Goal: Task Accomplishment & Management: Use online tool/utility

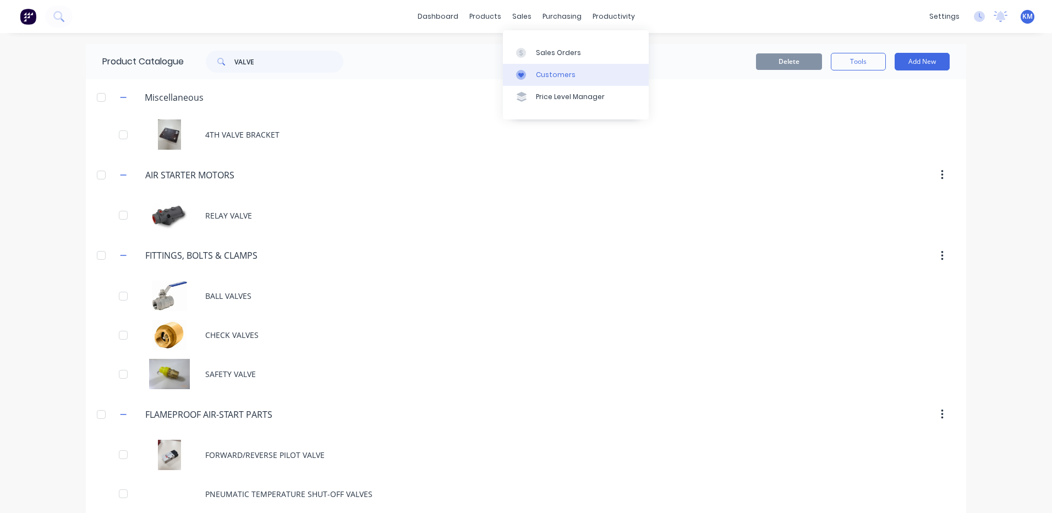
click at [527, 68] on link "Customers" at bounding box center [576, 75] width 146 height 22
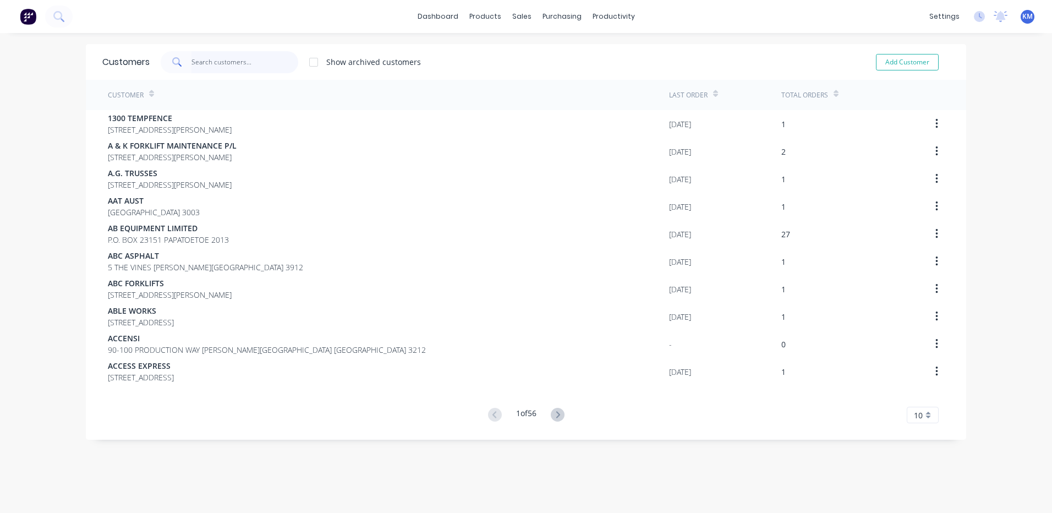
click at [216, 61] on input "text" at bounding box center [244, 62] width 107 height 22
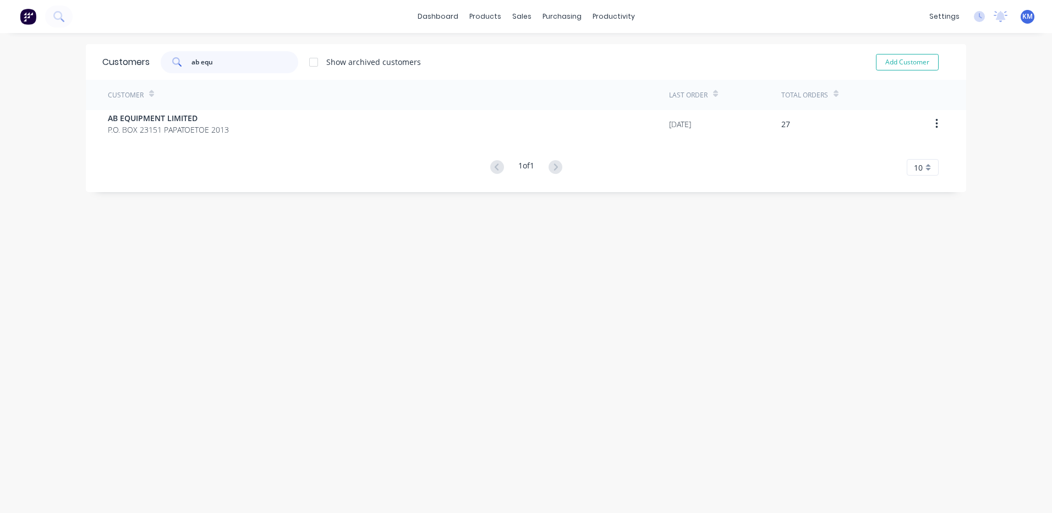
type input "ab equ"
click at [246, 110] on div "Customer" at bounding box center [388, 95] width 561 height 30
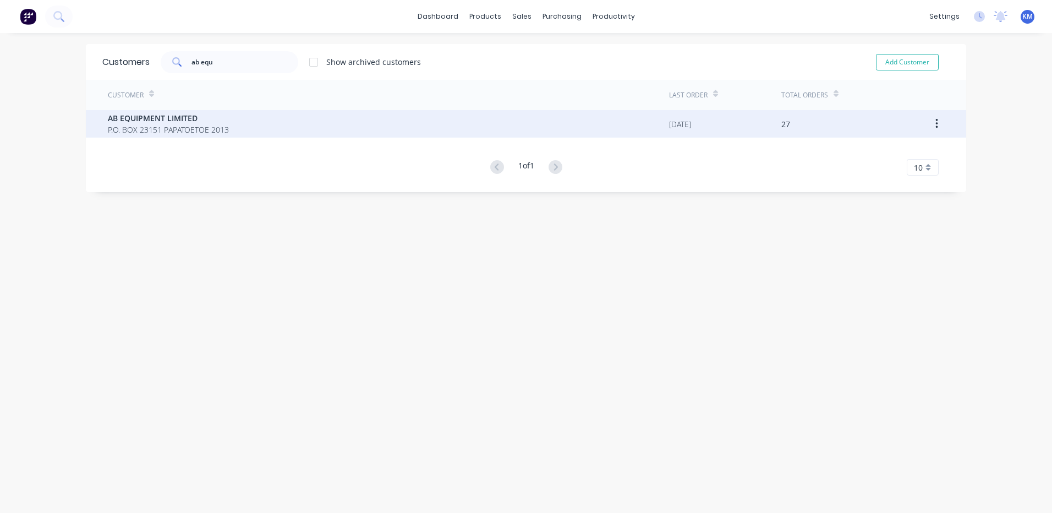
click at [248, 112] on div "AB EQUIPMENT LIMITED P.O. BOX 23151 PAPATOETOE 2013" at bounding box center [388, 124] width 561 height 28
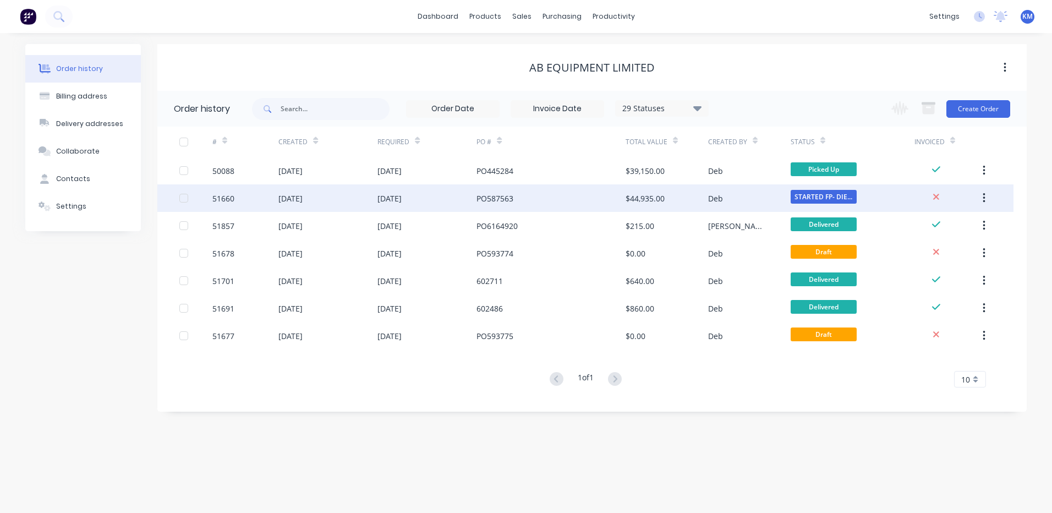
click at [505, 198] on div "PO587563" at bounding box center [495, 199] width 37 height 12
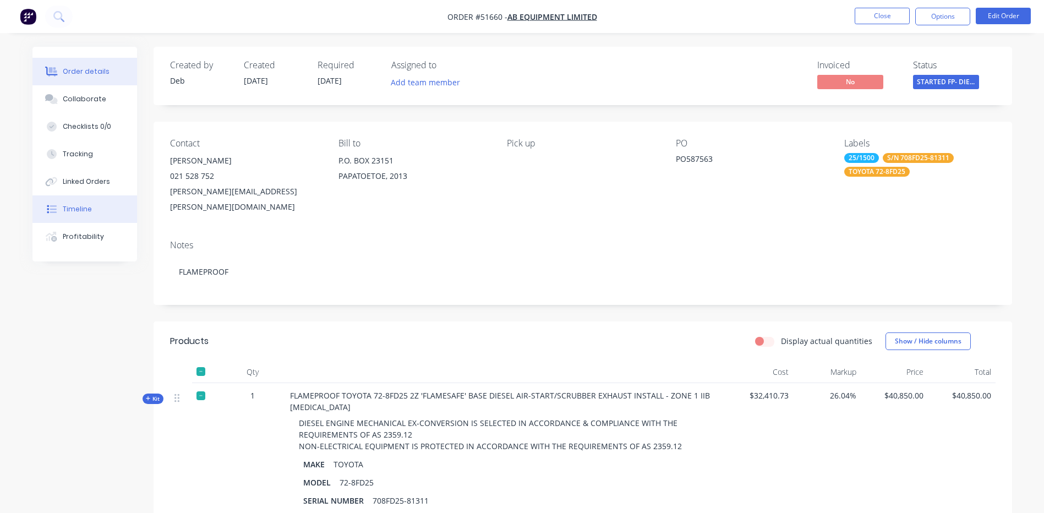
click at [94, 213] on button "Timeline" at bounding box center [84, 209] width 105 height 28
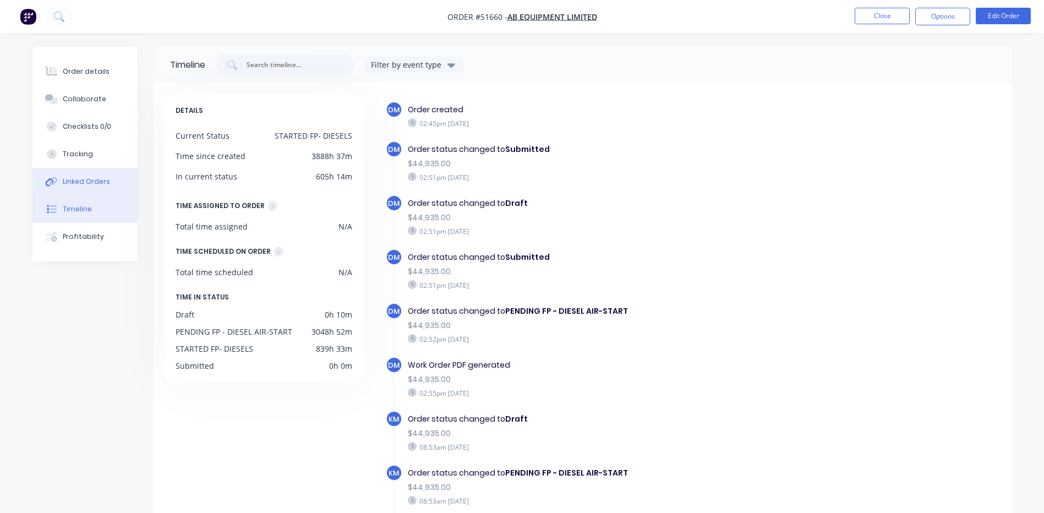
click at [102, 170] on button "Linked Orders" at bounding box center [84, 182] width 105 height 28
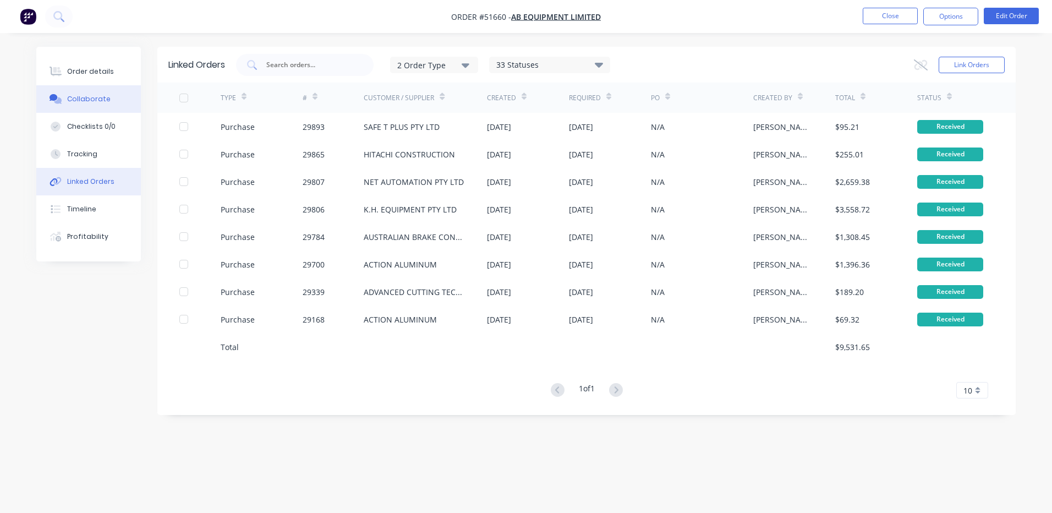
click at [107, 96] on button "Collaborate" at bounding box center [88, 99] width 105 height 28
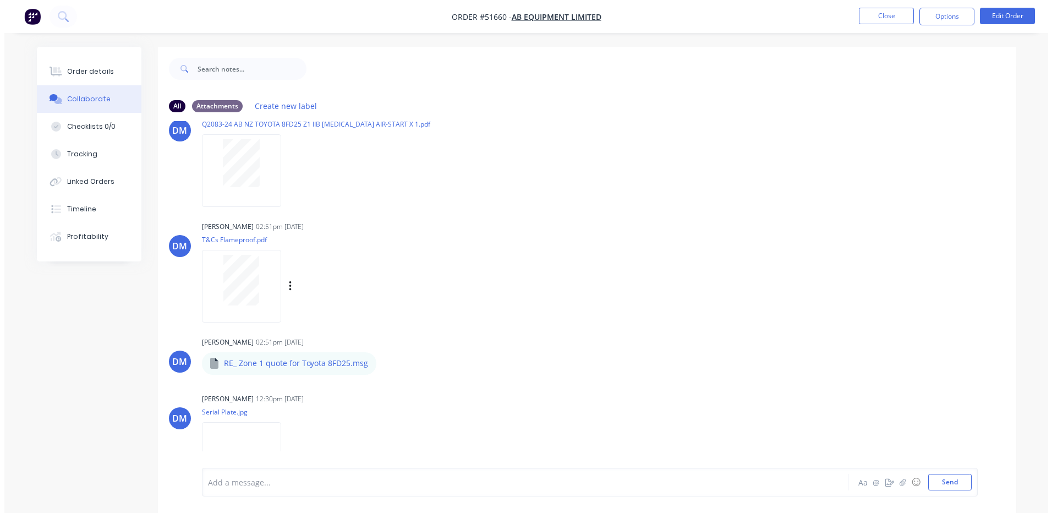
scroll to position [66, 0]
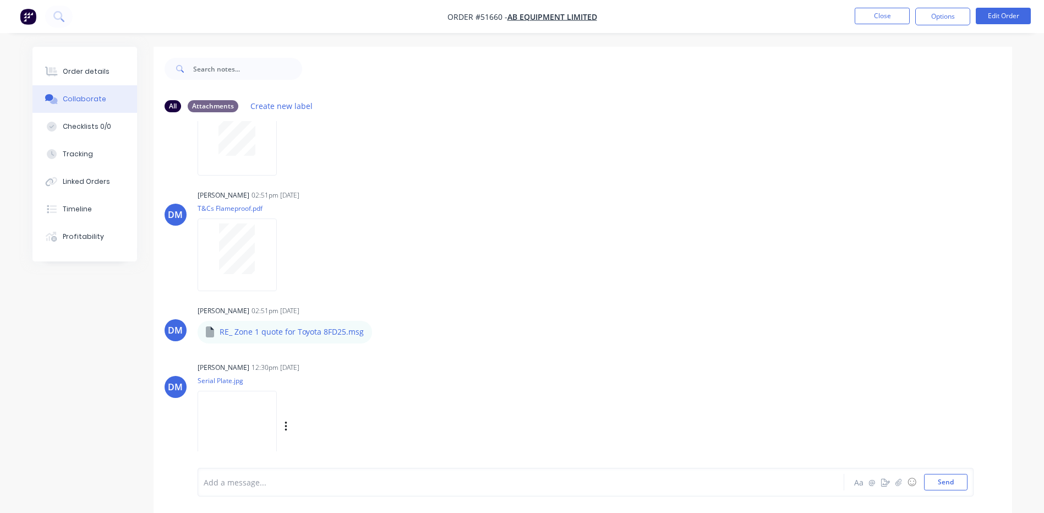
click at [235, 412] on img at bounding box center [237, 427] width 79 height 72
click at [880, 19] on button "Close" at bounding box center [882, 16] width 55 height 17
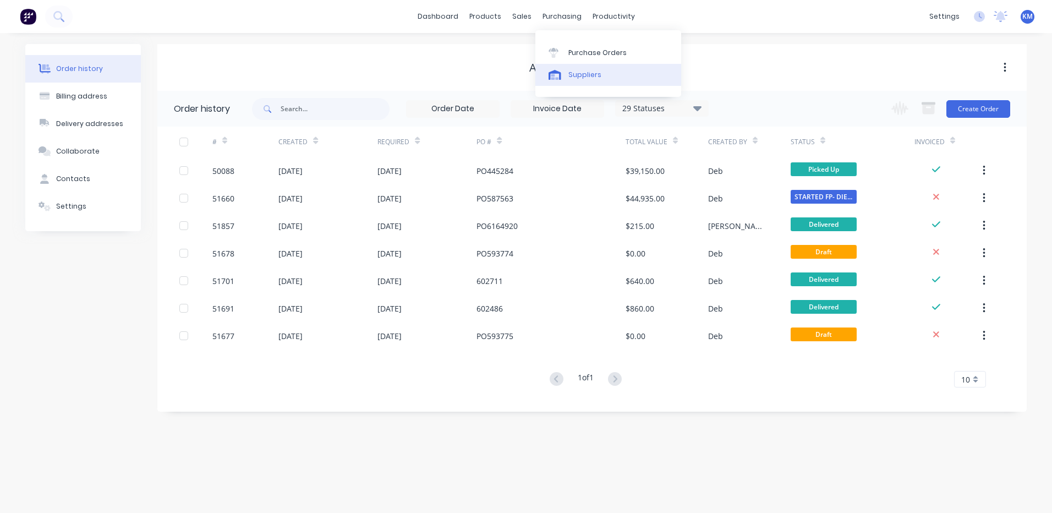
click at [568, 77] on div "Suppliers" at bounding box center [584, 75] width 33 height 10
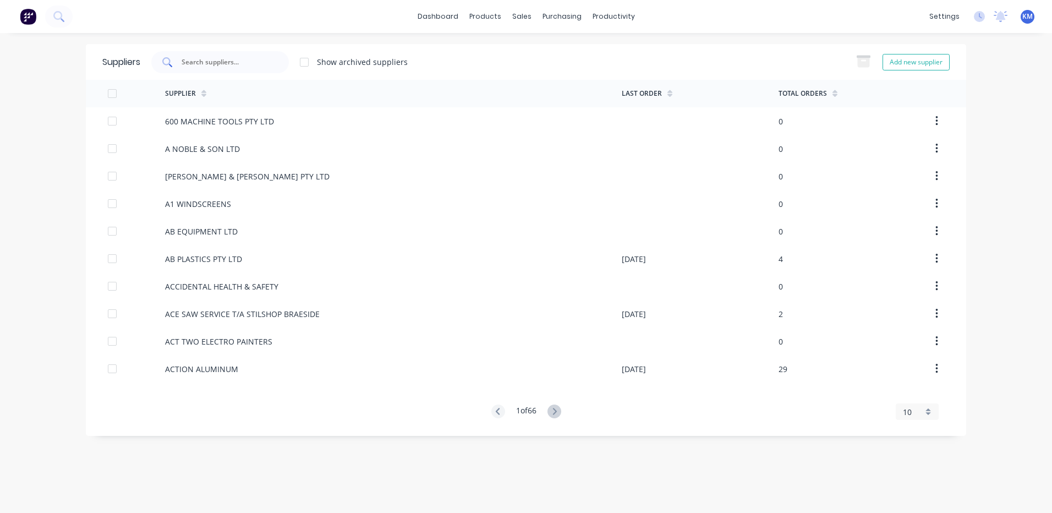
click at [211, 66] on input "text" at bounding box center [225, 62] width 91 height 11
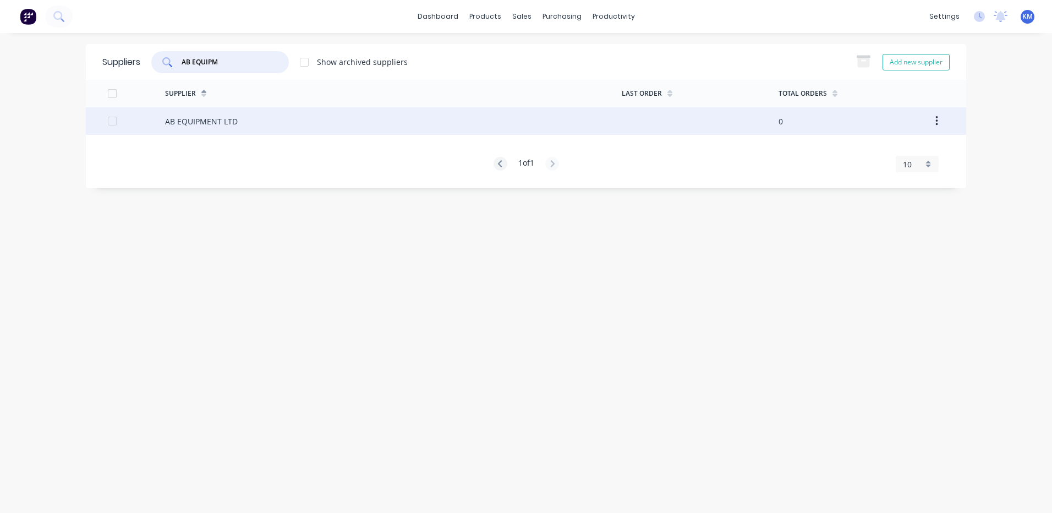
type input "AB EQUIPM"
click at [273, 120] on div "AB EQUIPMENT LTD" at bounding box center [393, 121] width 457 height 28
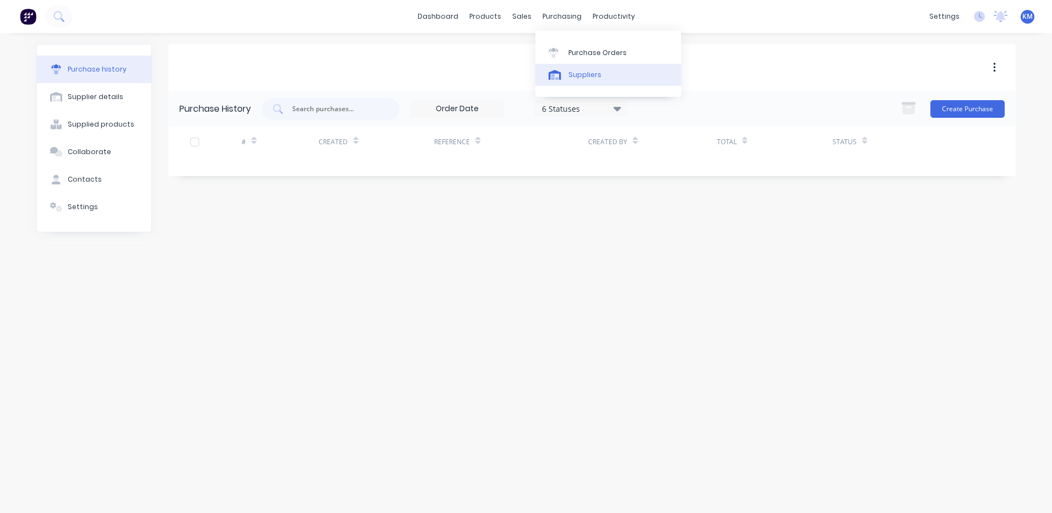
click at [583, 81] on link "Suppliers" at bounding box center [608, 75] width 146 height 22
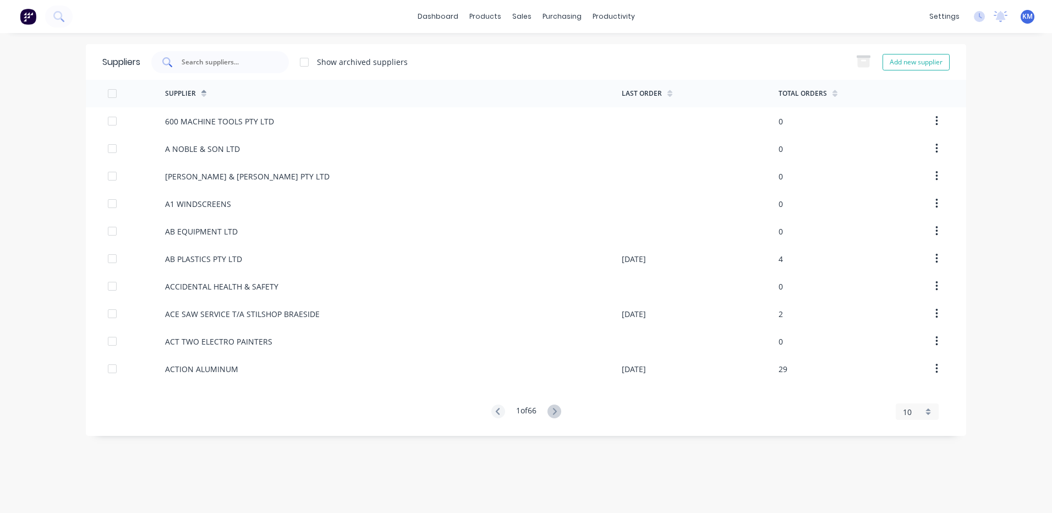
click at [280, 57] on div at bounding box center [220, 62] width 138 height 22
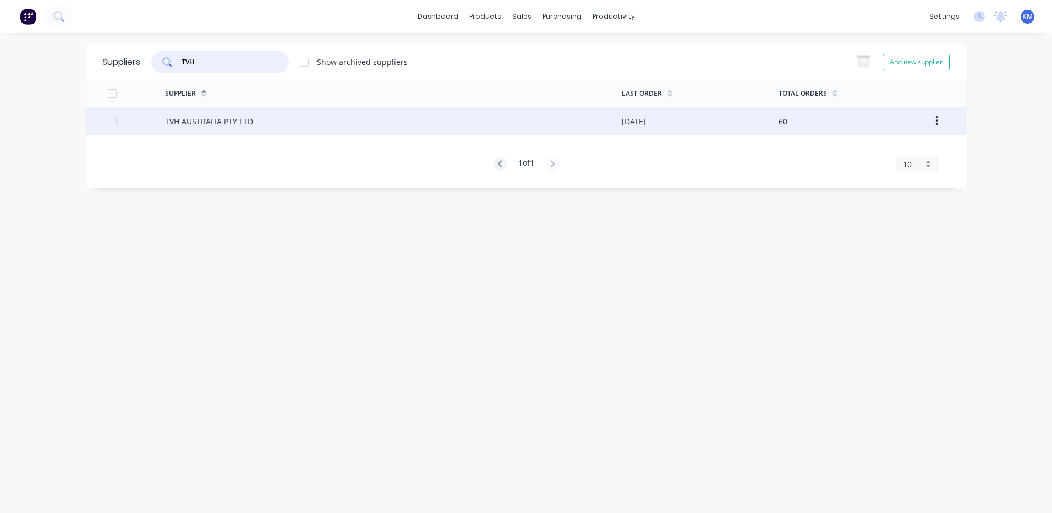
type input "TVH"
click at [255, 125] on div "TVH AUSTRALIA PTY LTD" at bounding box center [393, 121] width 457 height 28
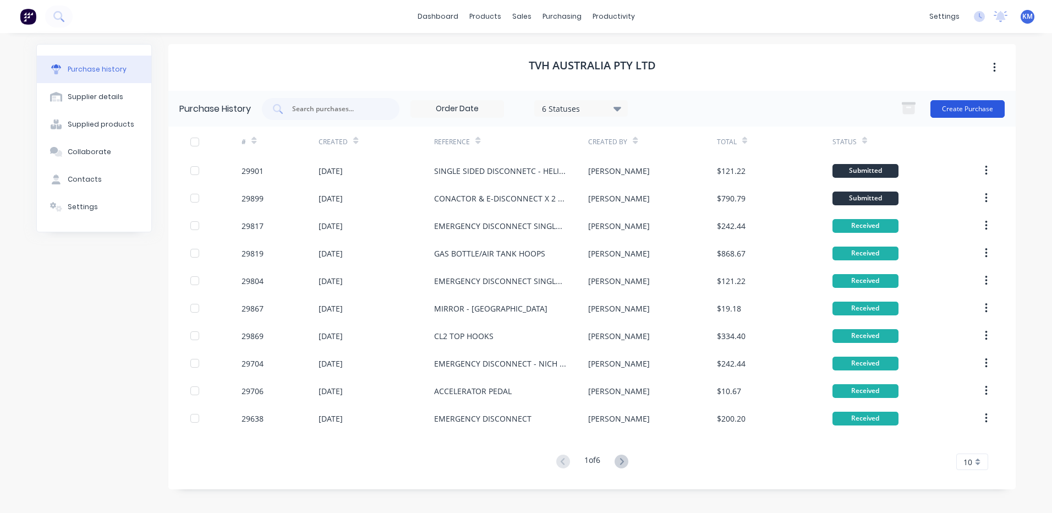
click at [990, 105] on button "Create Purchase" at bounding box center [967, 109] width 74 height 18
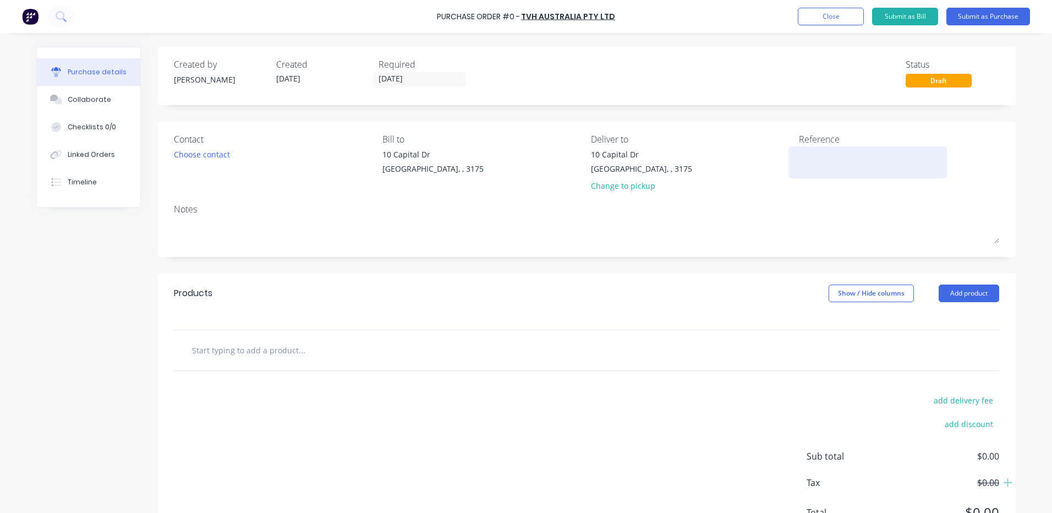
click at [835, 172] on textarea at bounding box center [868, 161] width 138 height 25
type textarea "TOYOTA 2Z TRANS GASKET"
type textarea "x"
type textarea "TOYOTA 2Z TRANS GASKET"
click at [971, 292] on button "Add product" at bounding box center [969, 293] width 61 height 18
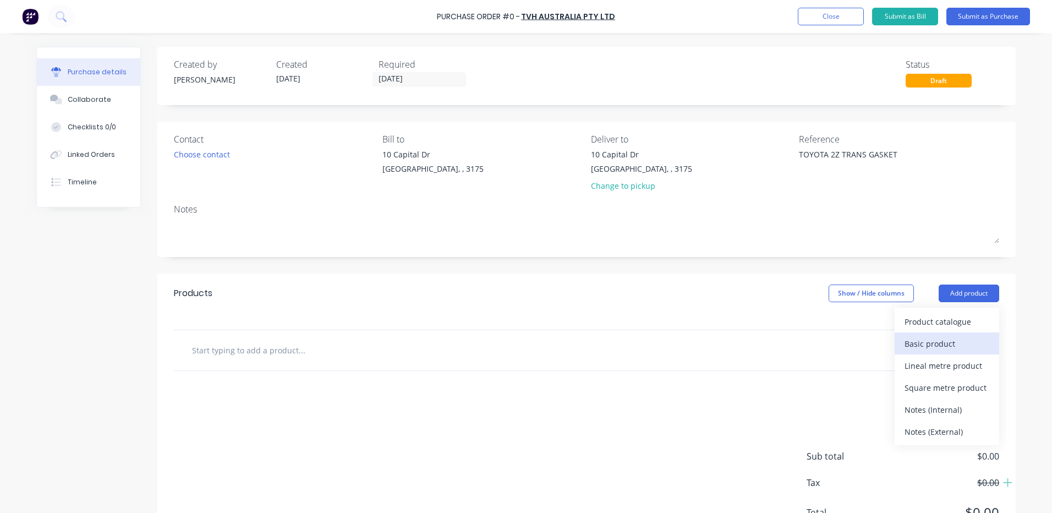
click at [944, 341] on div "Basic product" at bounding box center [947, 344] width 85 height 16
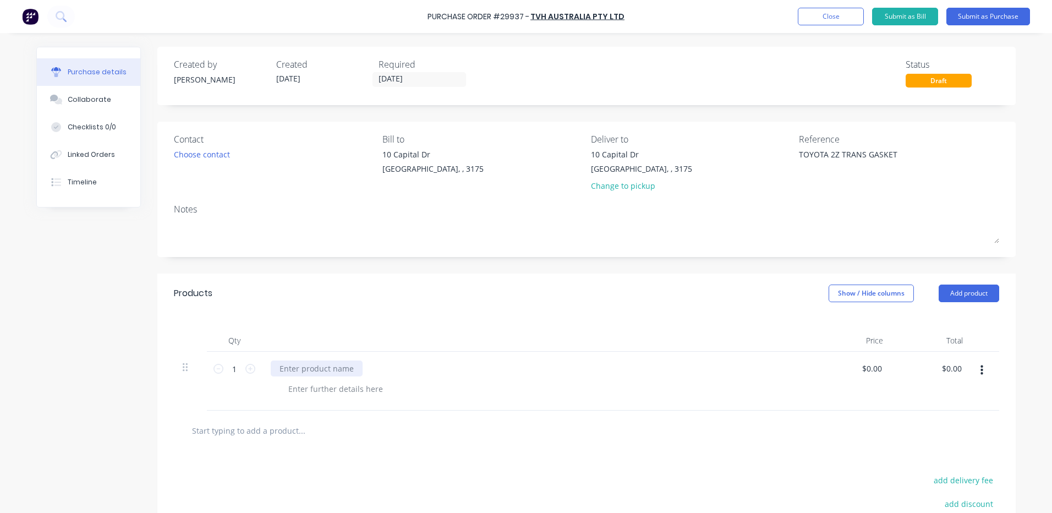
type textarea "x"
click at [293, 363] on div at bounding box center [317, 368] width 92 height 16
type textarea "x"
type input "0.0000"
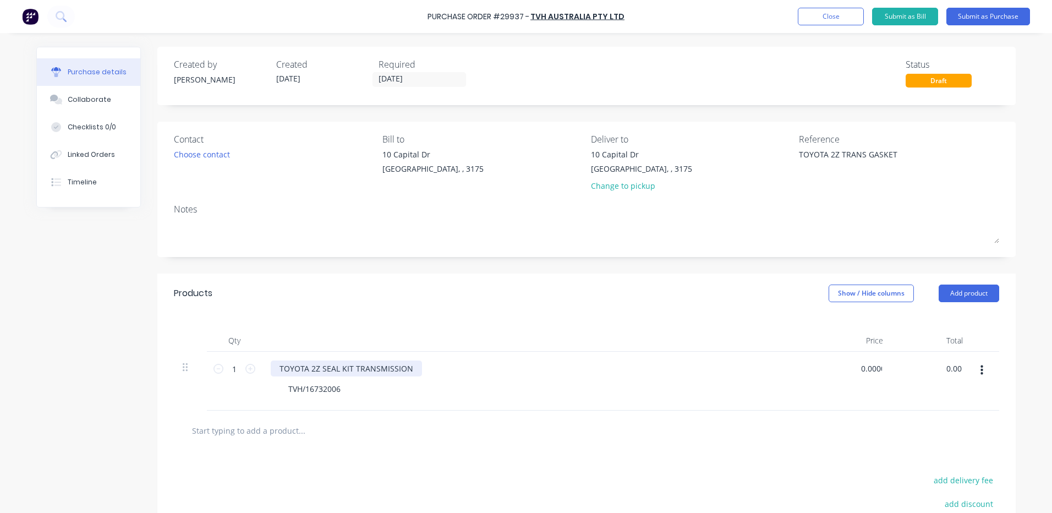
type textarea "x"
type input "$0.00"
type input "0.00"
type textarea "x"
type input "0.0000"
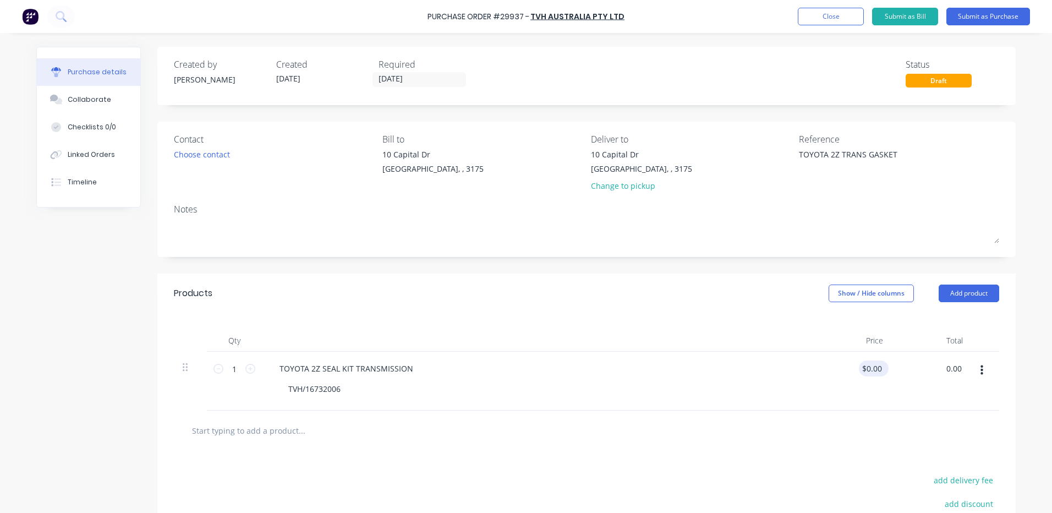
type input "$0.00"
click at [863, 370] on input "0.0000" at bounding box center [870, 368] width 30 height 16
type textarea "x"
click at [863, 370] on input "0.0000" at bounding box center [870, 368] width 30 height 16
type input "77.63"
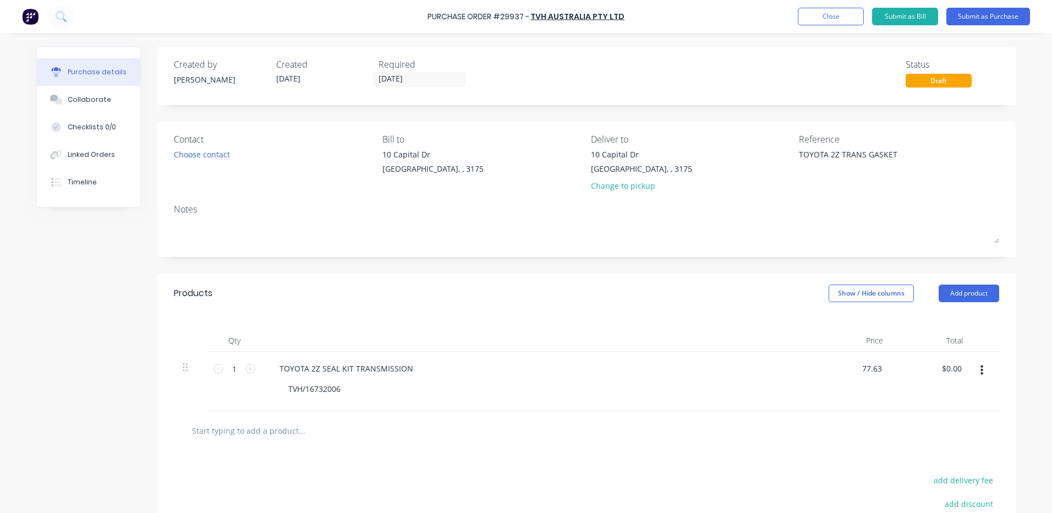
type textarea "x"
type input "$77.63"
click at [607, 330] on div at bounding box center [537, 341] width 550 height 22
click at [1001, 17] on button "Submit as Purchase" at bounding box center [988, 17] width 84 height 18
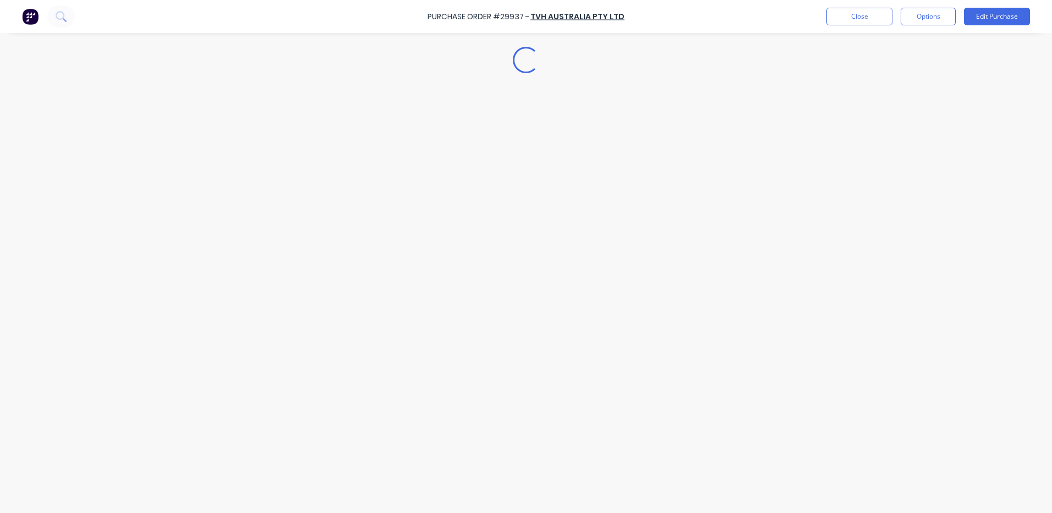
type textarea "x"
